Goal: Task Accomplishment & Management: Manage account settings

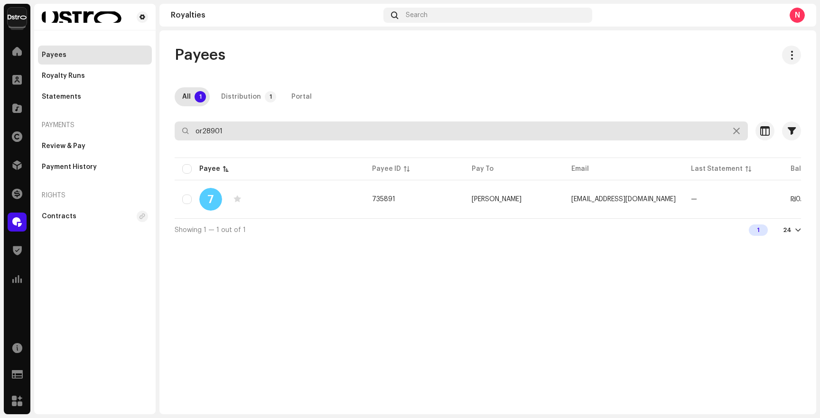
click at [267, 125] on input "or28901" at bounding box center [461, 130] width 573 height 19
paste input "adamisraelistudio"
click at [268, 131] on input "adamisraelistudio" at bounding box center [461, 130] width 573 height 19
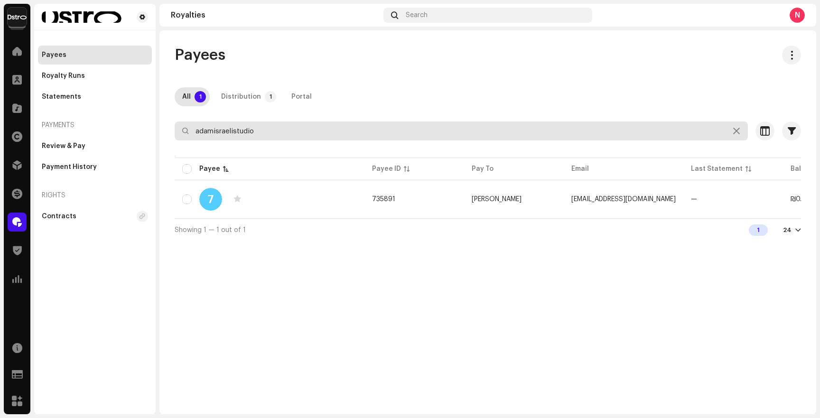
type input "adamisraelistudio"
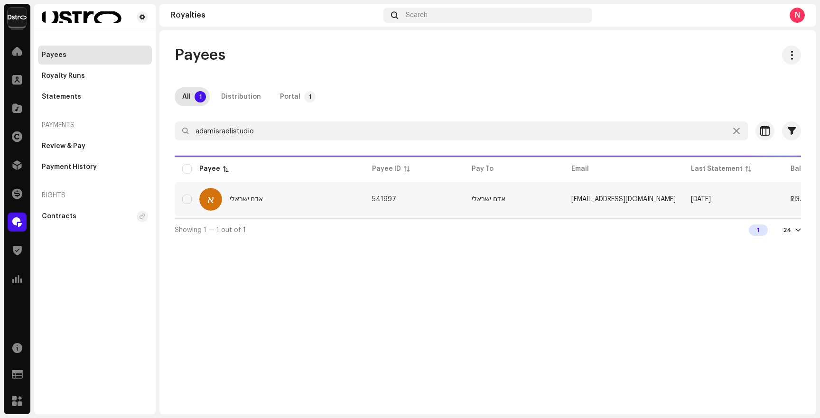
click at [281, 191] on div "א אדם ישראלי" at bounding box center [269, 199] width 175 height 23
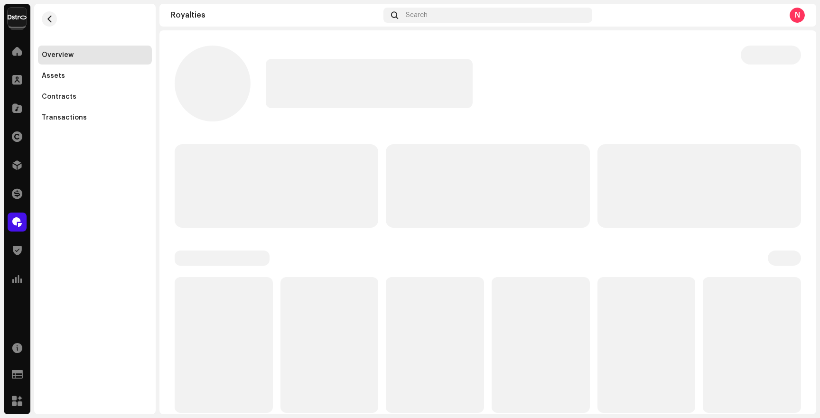
click at [281, 200] on p-skeleton at bounding box center [276, 185] width 203 height 83
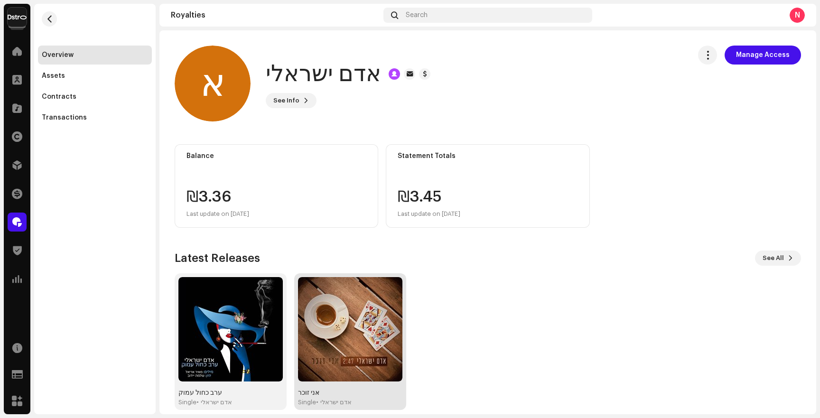
click at [341, 329] on img at bounding box center [350, 329] width 104 height 104
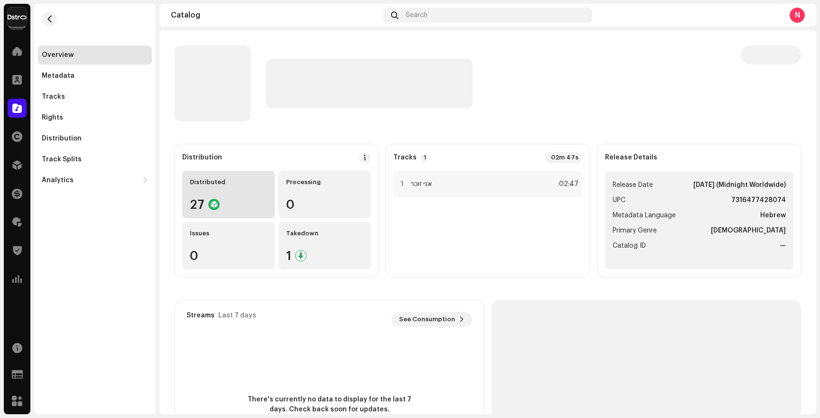
click at [236, 185] on div "Distributed" at bounding box center [228, 182] width 77 height 8
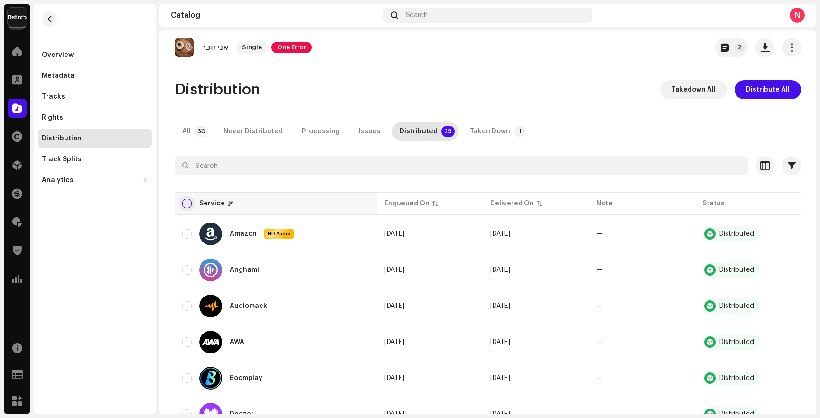
click at [186, 203] on input "checkbox" at bounding box center [186, 203] width 9 height 9
checkbox input "true"
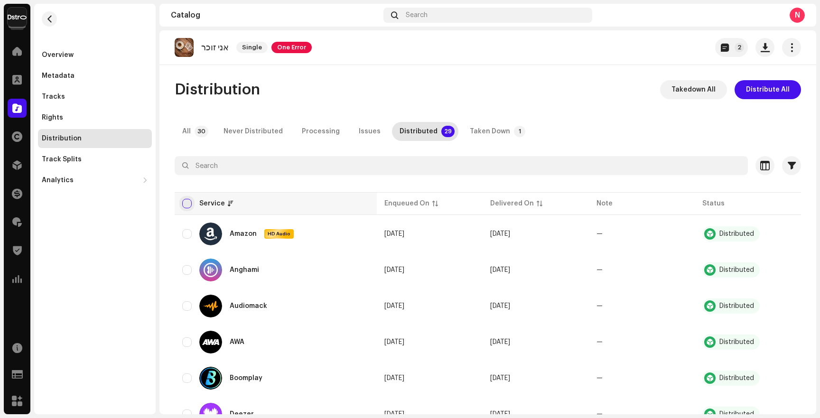
checkbox input "true"
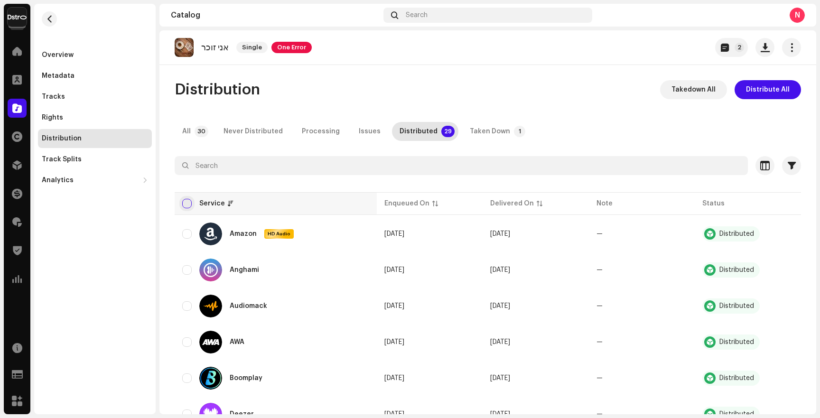
checkbox input "true"
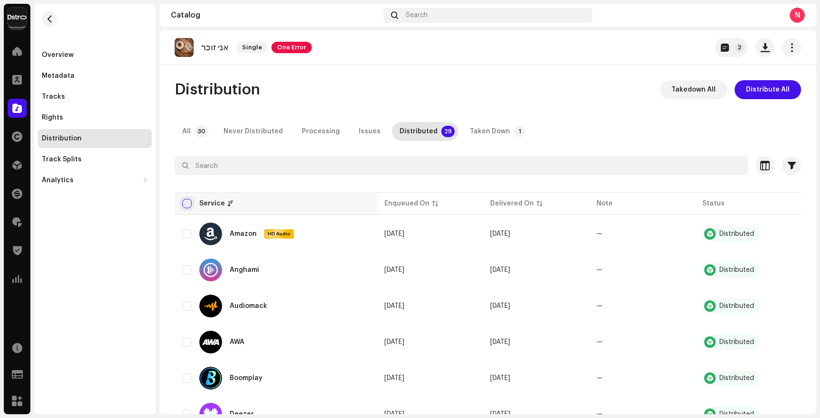
checkbox input "true"
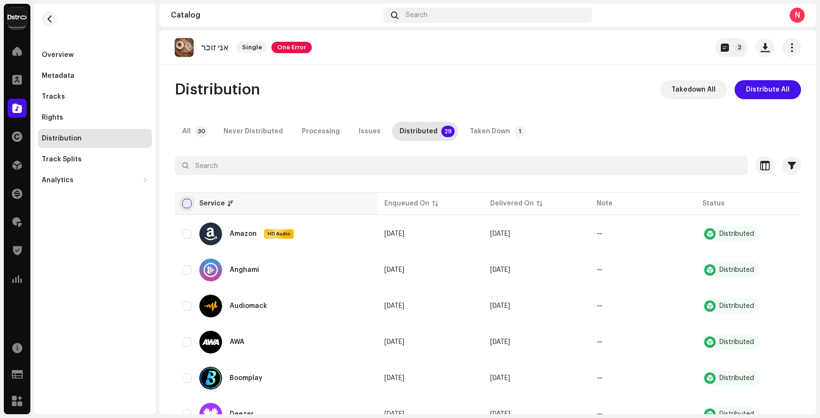
checkbox input "true"
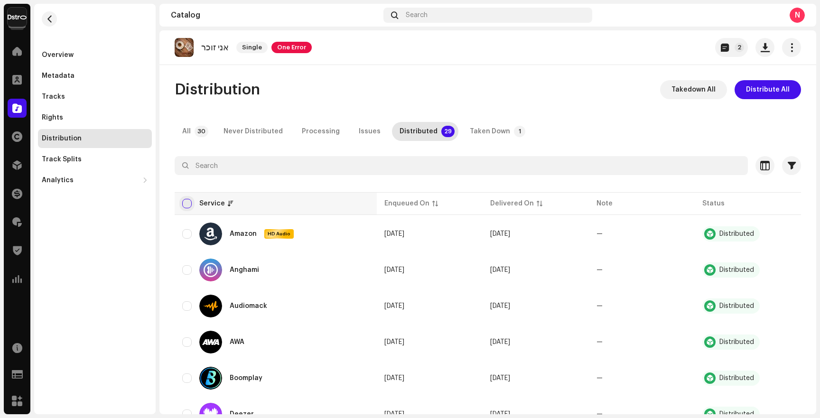
checkbox input "true"
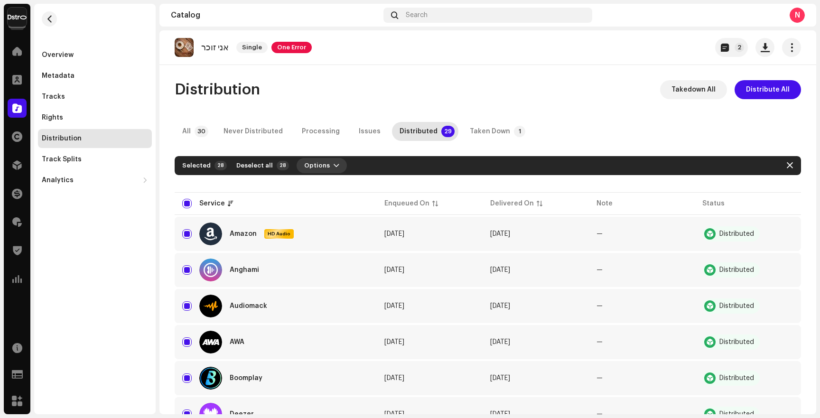
click at [313, 167] on span "Options" at bounding box center [317, 165] width 26 height 19
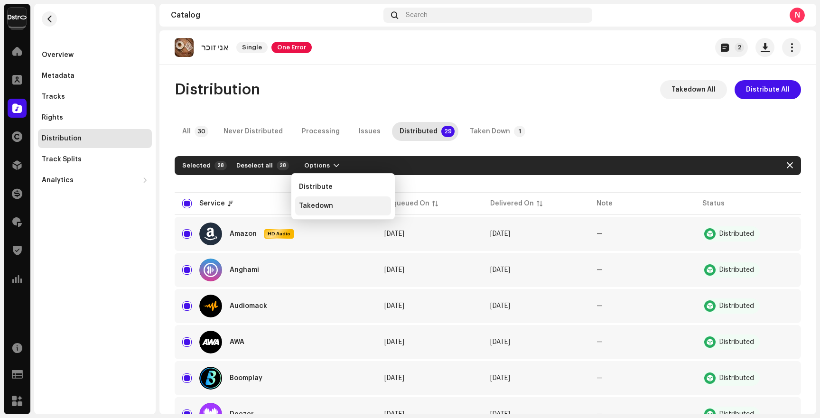
click at [324, 203] on span "Takedown" at bounding box center [316, 206] width 34 height 8
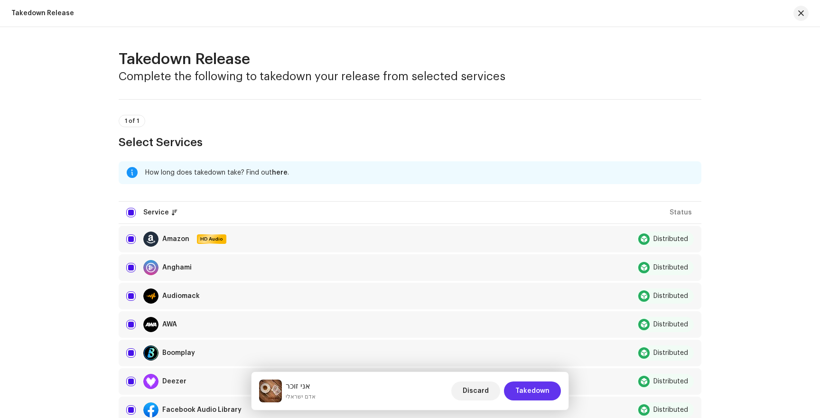
click at [519, 383] on span "Takedown" at bounding box center [532, 390] width 34 height 19
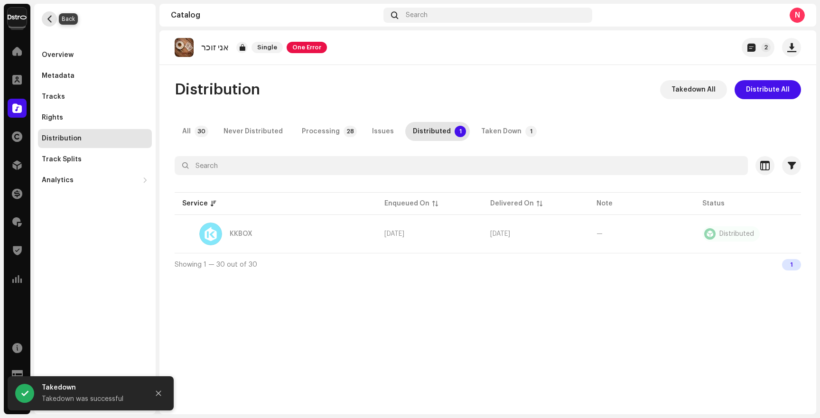
click at [47, 18] on span "button" at bounding box center [49, 19] width 7 height 8
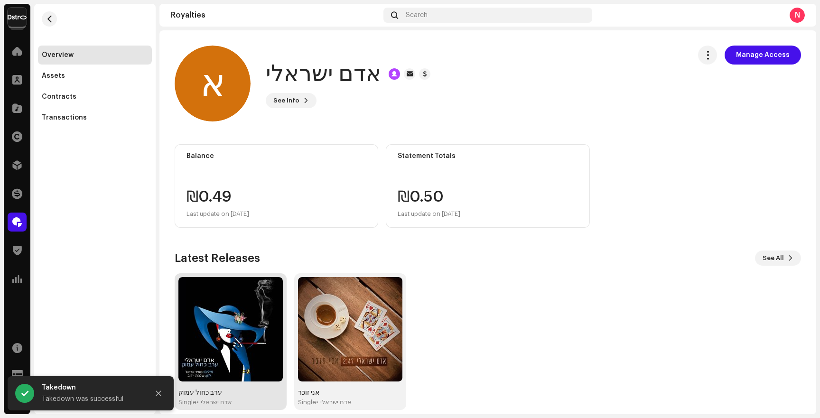
click at [219, 343] on img at bounding box center [230, 329] width 104 height 104
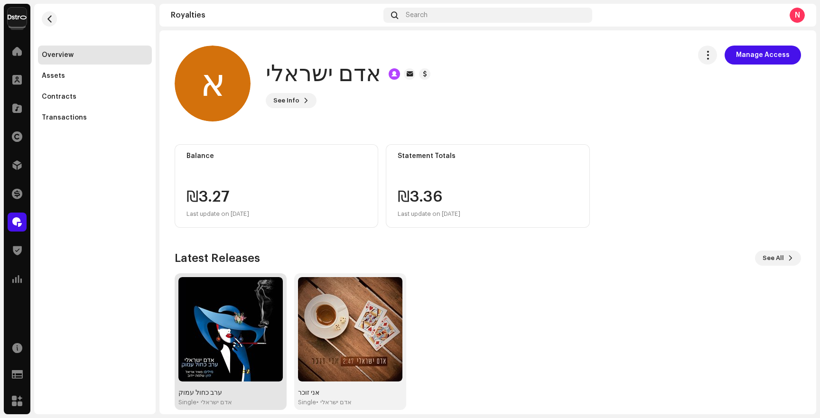
click at [219, 343] on img at bounding box center [230, 329] width 104 height 104
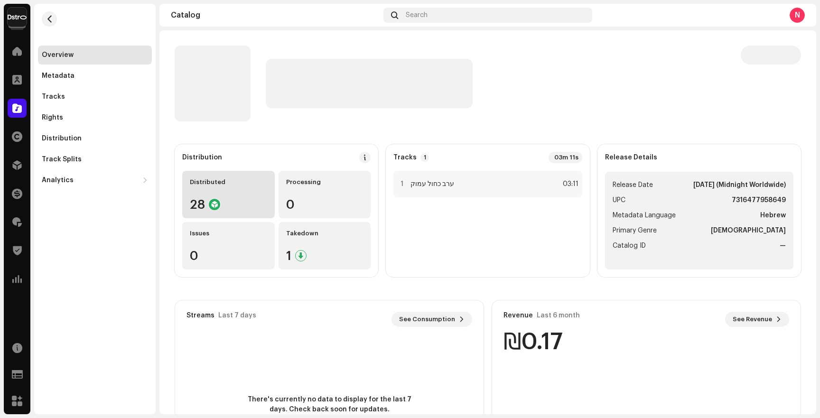
click at [247, 182] on div "Distributed" at bounding box center [228, 182] width 77 height 8
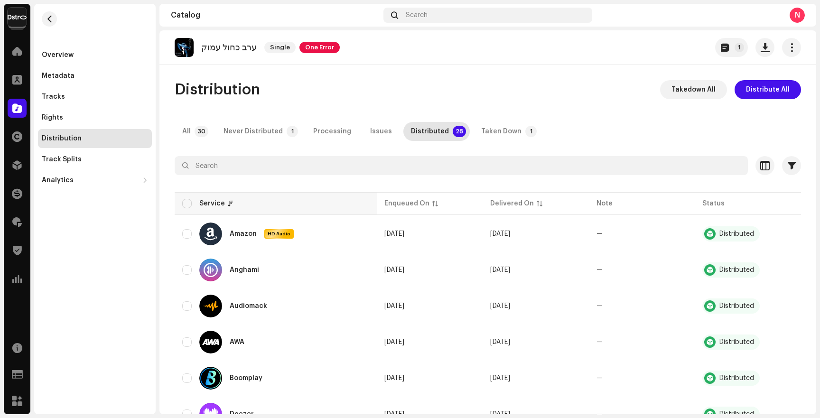
click at [192, 208] on div "Service" at bounding box center [275, 203] width 187 height 9
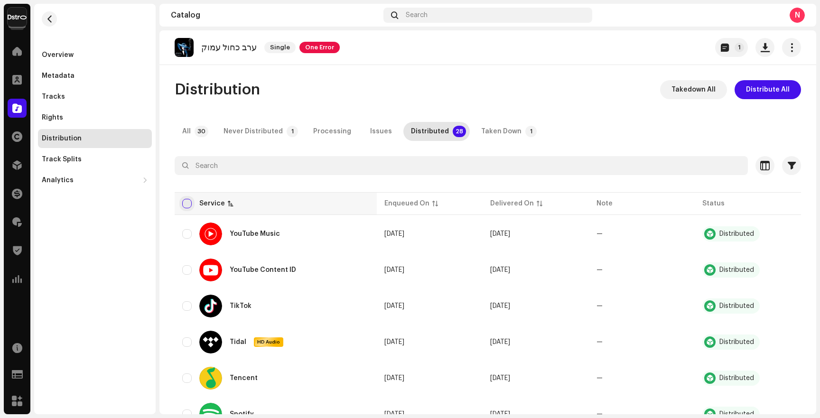
click at [187, 207] on input "checkbox" at bounding box center [186, 203] width 9 height 9
checkbox input "true"
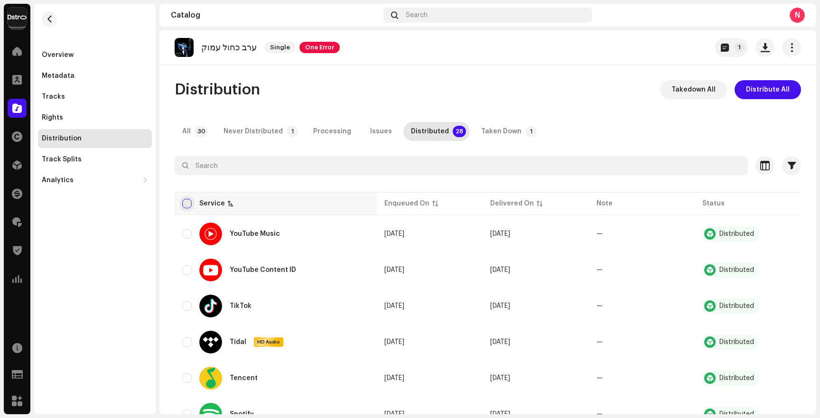
checkbox input "true"
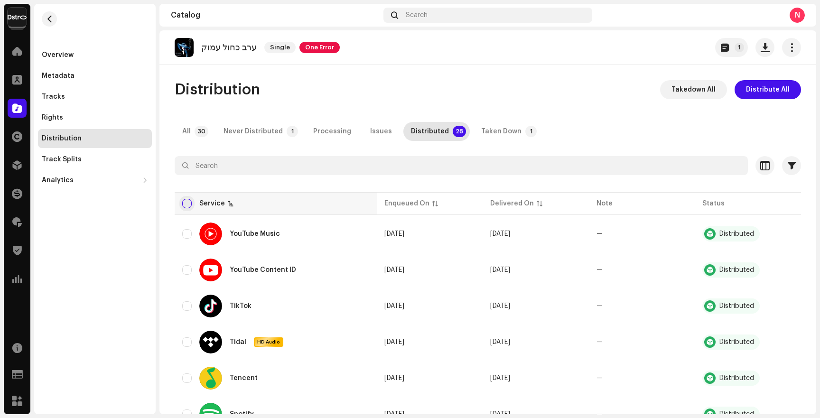
checkbox input "true"
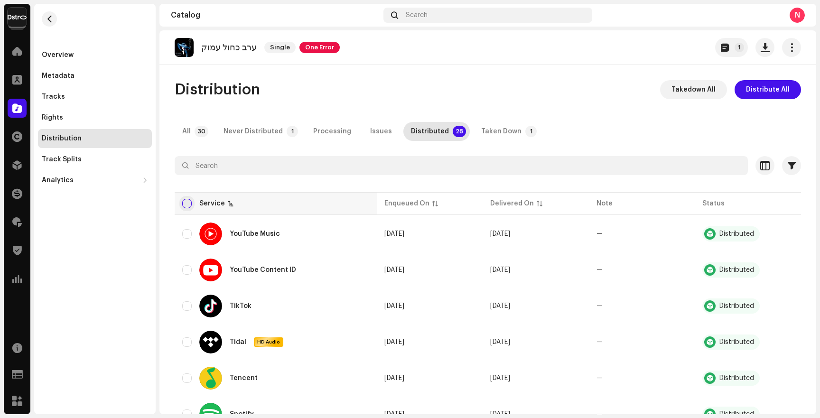
checkbox input "true"
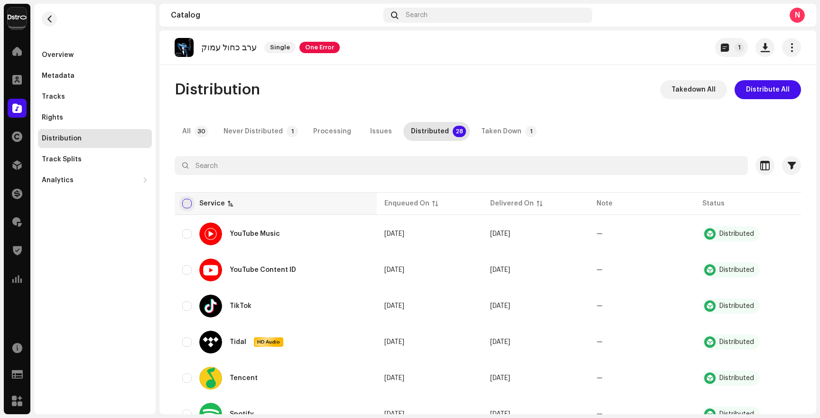
checkbox input "true"
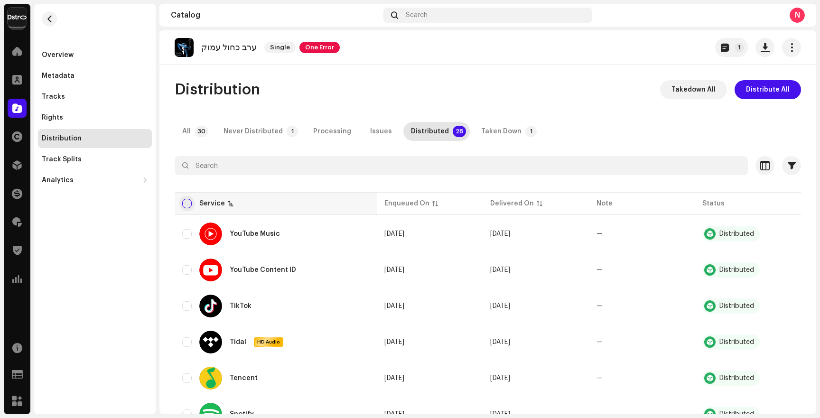
checkbox input "true"
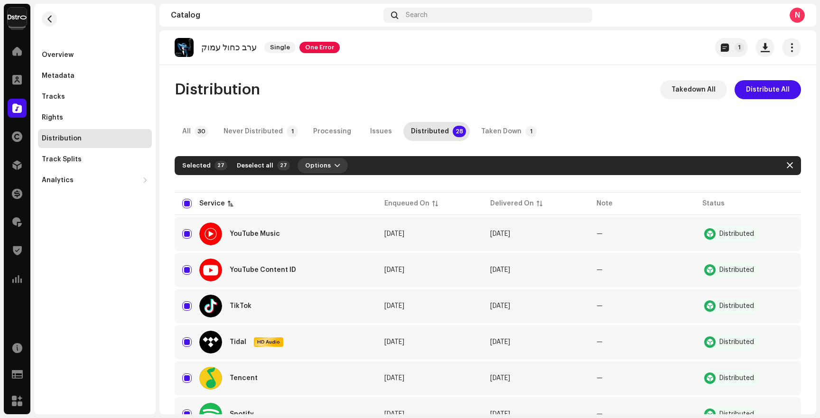
click at [305, 169] on span "Options" at bounding box center [318, 165] width 26 height 19
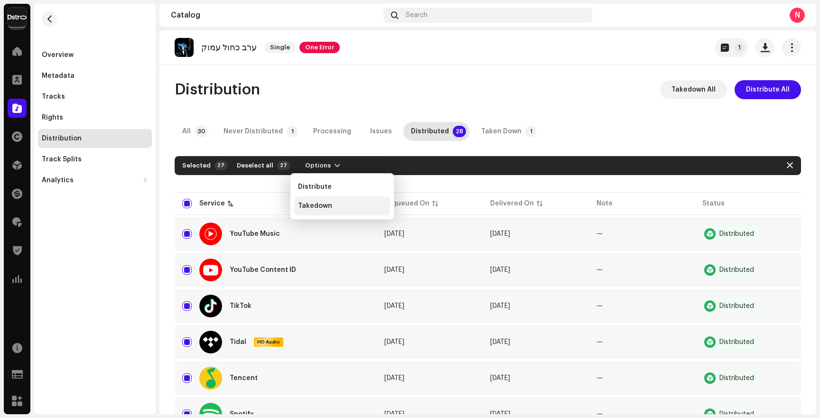
click at [345, 212] on div "Takedown" at bounding box center [342, 205] width 96 height 19
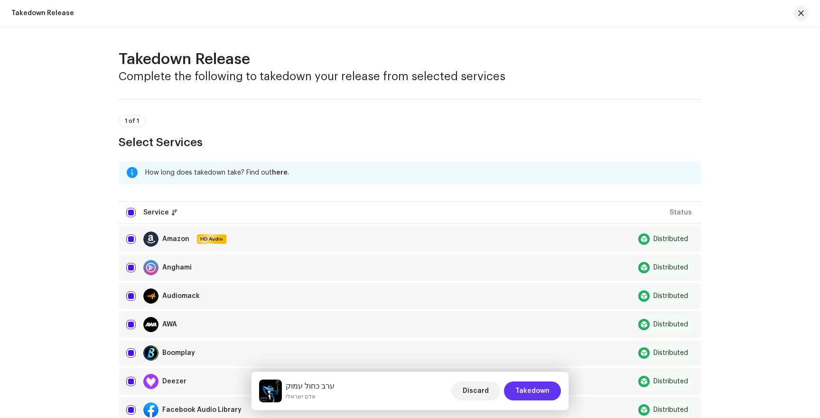
click at [540, 388] on span "Takedown" at bounding box center [532, 390] width 34 height 19
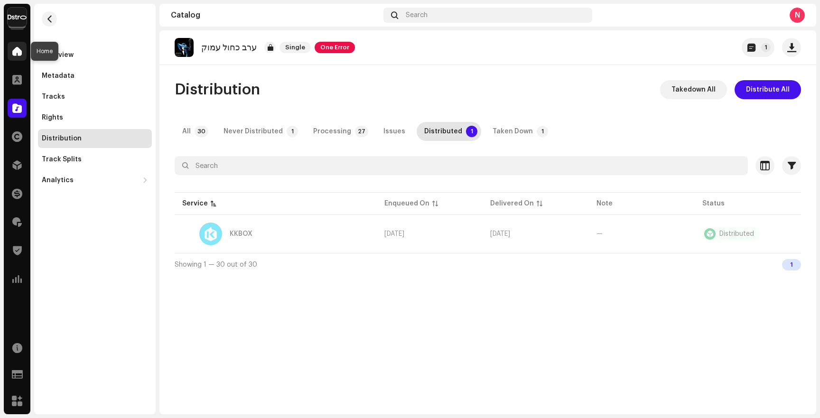
click at [19, 49] on span at bounding box center [16, 51] width 9 height 8
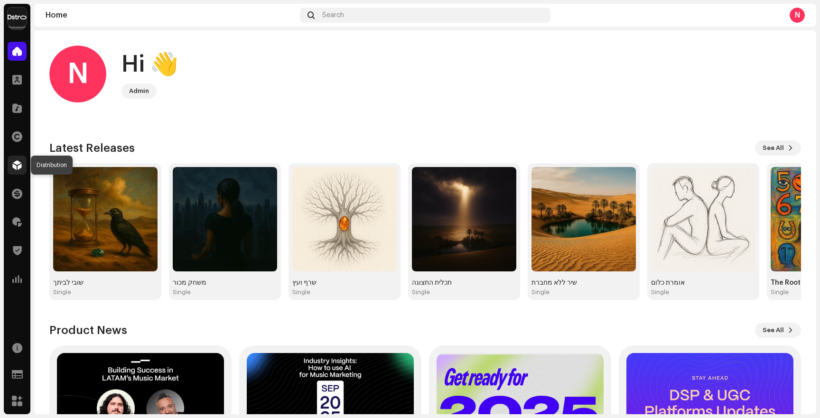
click at [16, 169] on span at bounding box center [16, 165] width 9 height 8
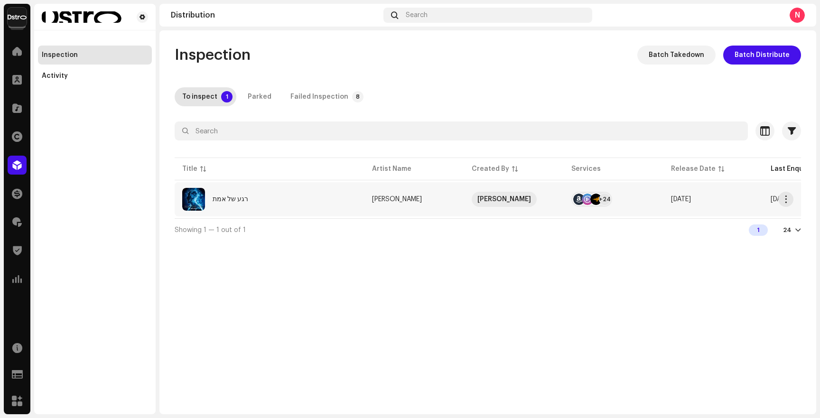
click at [345, 202] on div "רגע של אמת" at bounding box center [269, 199] width 175 height 23
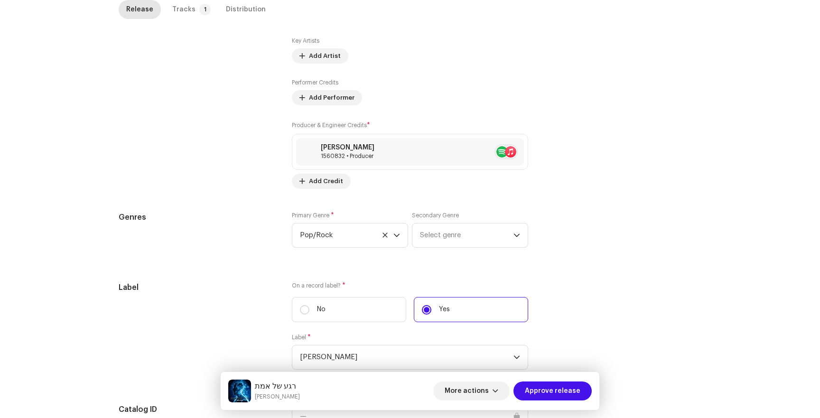
scroll to position [854, 0]
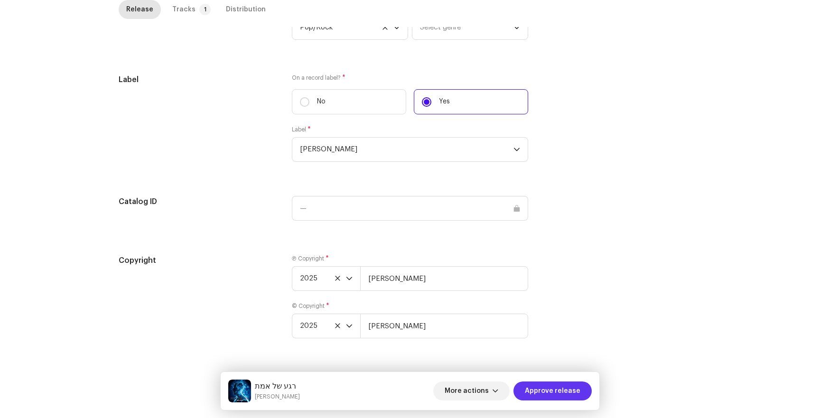
click at [569, 398] on span "Approve release" at bounding box center [552, 390] width 55 height 19
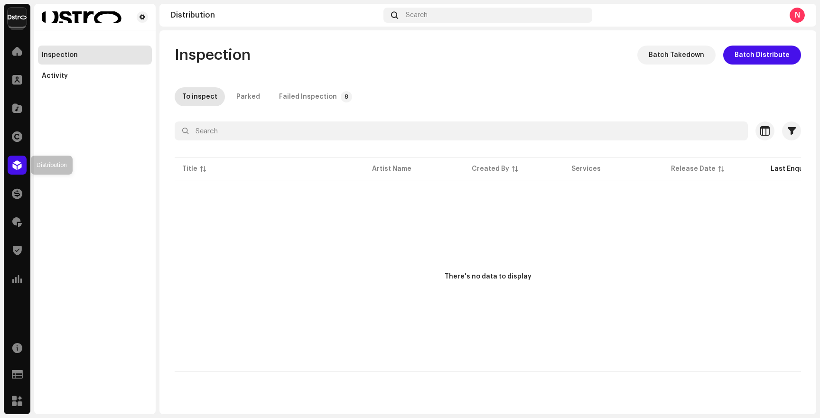
click at [18, 165] on span at bounding box center [16, 165] width 9 height 8
click at [18, 234] on div "Royalties" at bounding box center [17, 222] width 27 height 27
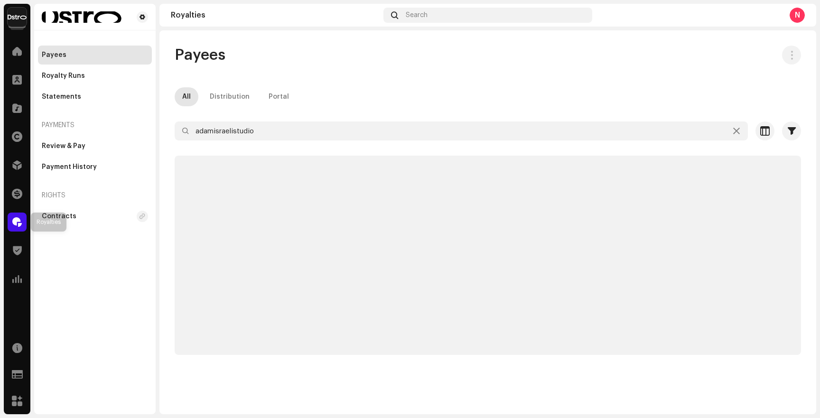
click at [18, 230] on div at bounding box center [17, 222] width 19 height 19
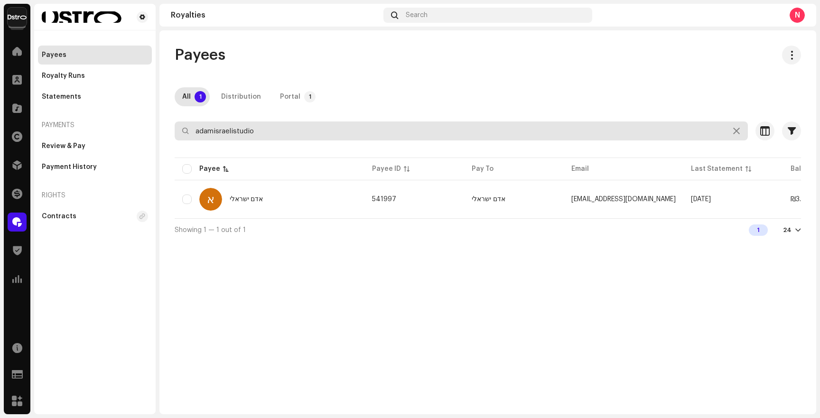
click at [240, 136] on input "adamisraelistudio" at bounding box center [461, 130] width 573 height 19
paste input "bargx10"
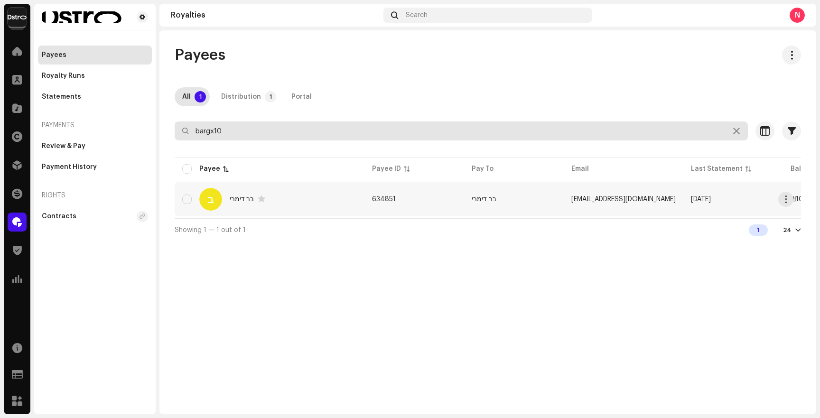
type input "bargx10"
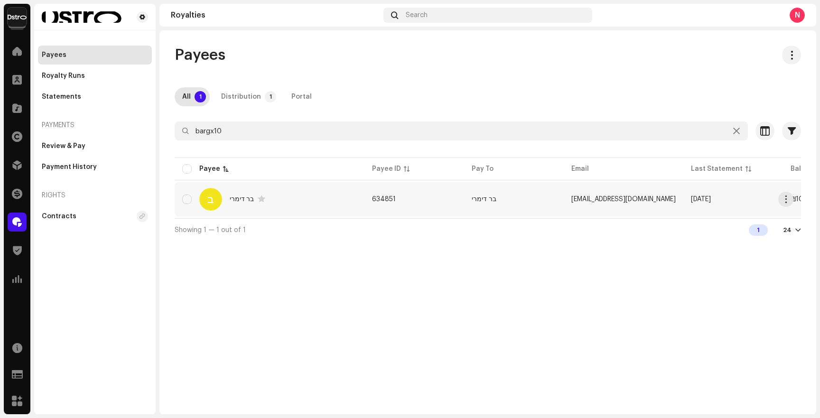
click at [314, 202] on div "ב בר דימרי" at bounding box center [269, 199] width 175 height 23
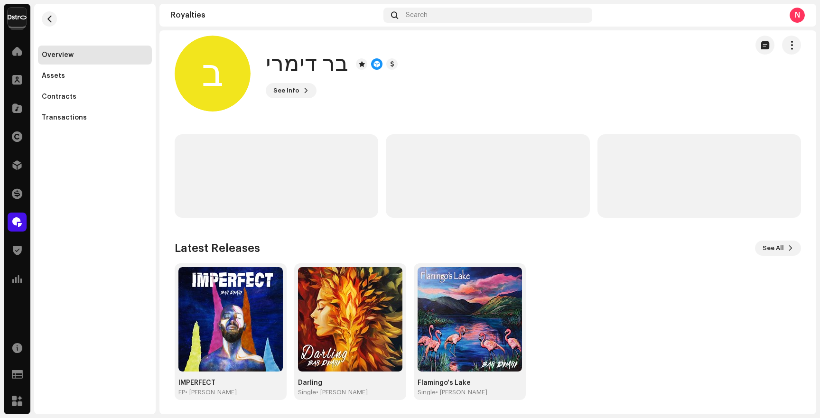
scroll to position [11, 0]
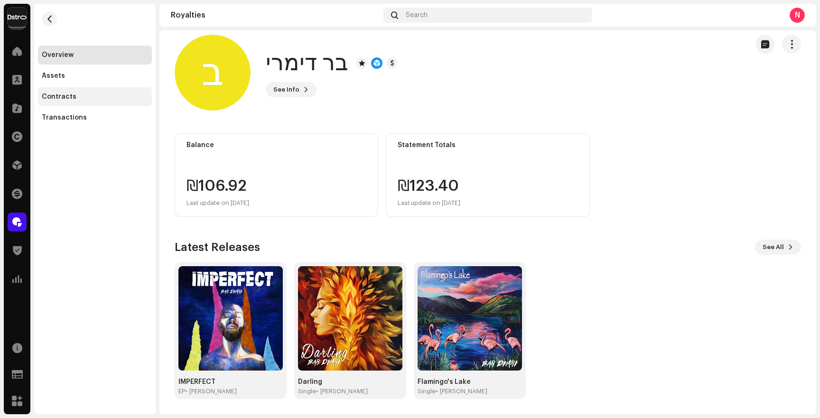
click at [55, 97] on div "Contracts" at bounding box center [59, 97] width 35 height 8
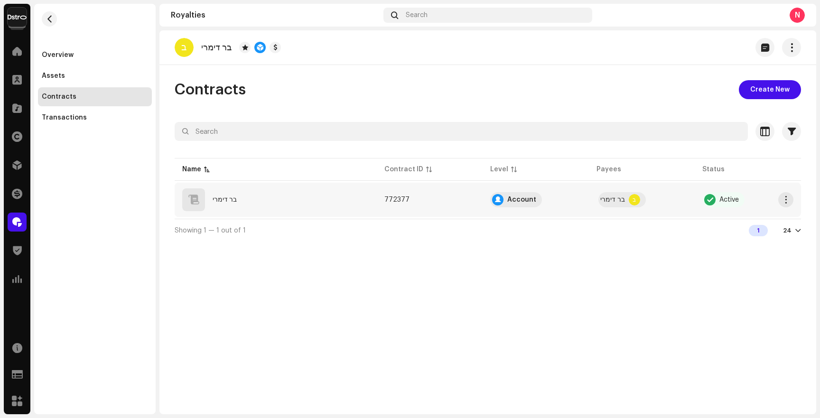
click at [298, 208] on div "בר דימרי" at bounding box center [275, 199] width 187 height 23
click at [297, 203] on div "בר דימרי" at bounding box center [275, 199] width 187 height 23
click at [310, 209] on div "בר דימרי" at bounding box center [275, 199] width 187 height 23
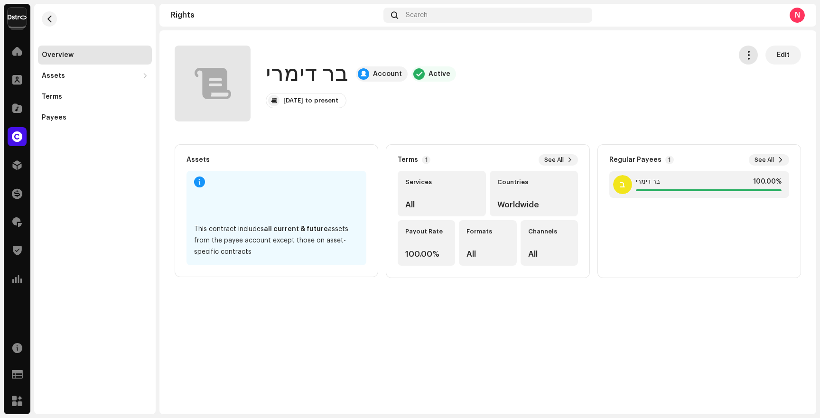
click at [754, 58] on button "button" at bounding box center [748, 55] width 19 height 19
click at [701, 55] on div "[PERSON_NAME] Account Active [DATE] to present Edit" at bounding box center [449, 84] width 549 height 76
click at [772, 51] on button "Edit" at bounding box center [783, 55] width 36 height 19
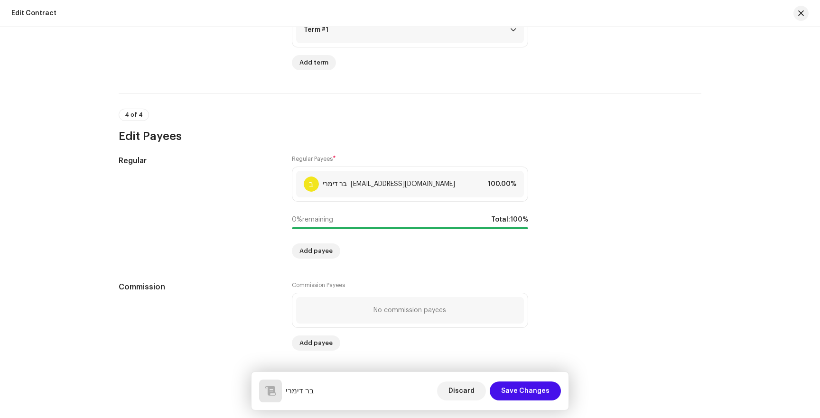
scroll to position [703, 0]
